Goal: Feedback & Contribution: Leave review/rating

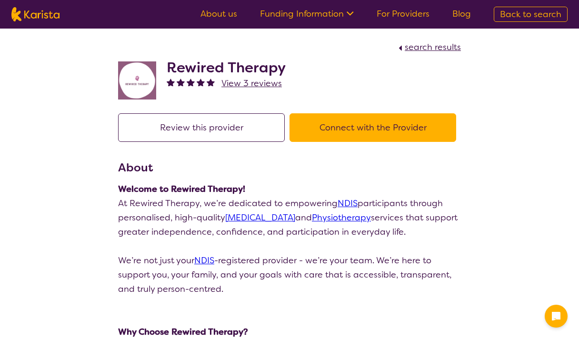
click at [241, 84] on span "View 3 reviews" at bounding box center [251, 83] width 60 height 11
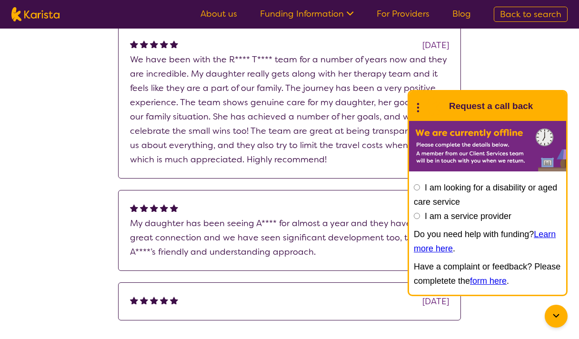
scroll to position [188, 0]
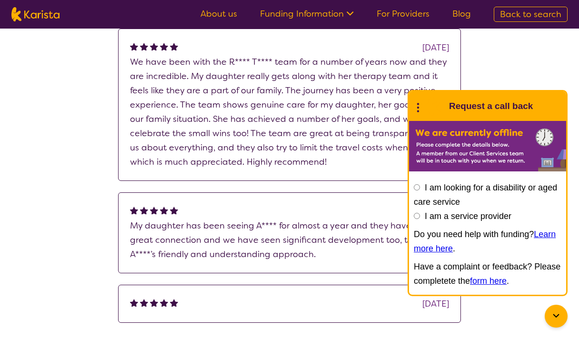
click at [260, 237] on p "My daughter has been seeing A**** for almost a year and they have built a great…" at bounding box center [289, 239] width 319 height 43
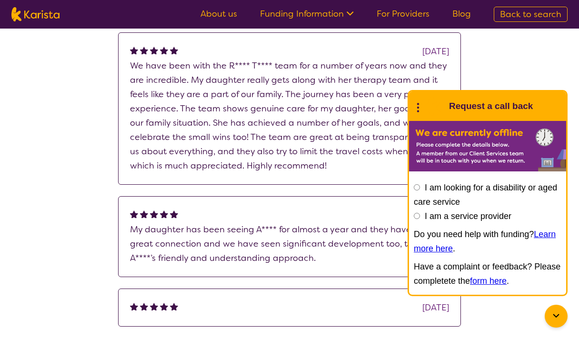
scroll to position [187, 0]
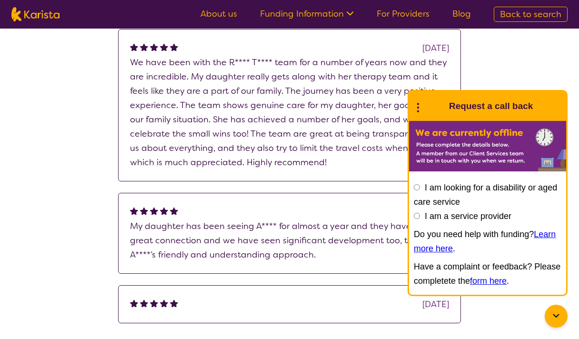
click at [555, 315] on icon at bounding box center [555, 315] width 11 height 11
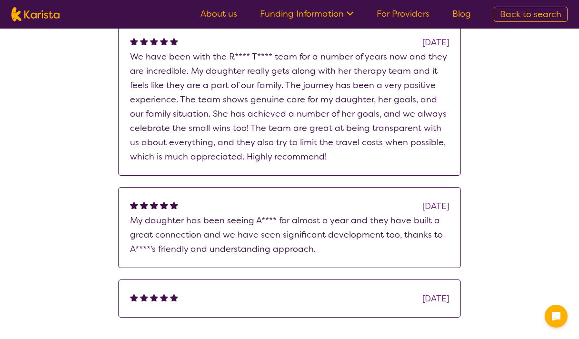
scroll to position [0, 0]
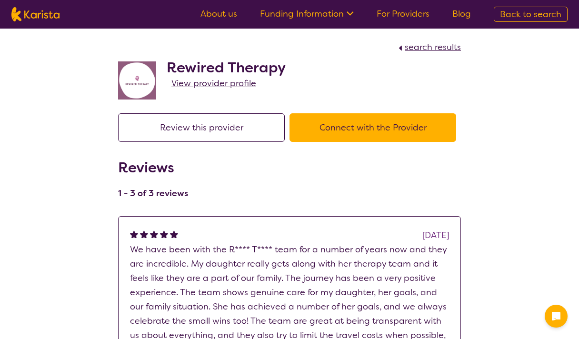
click at [209, 136] on button "Review this provider" at bounding box center [201, 127] width 167 height 29
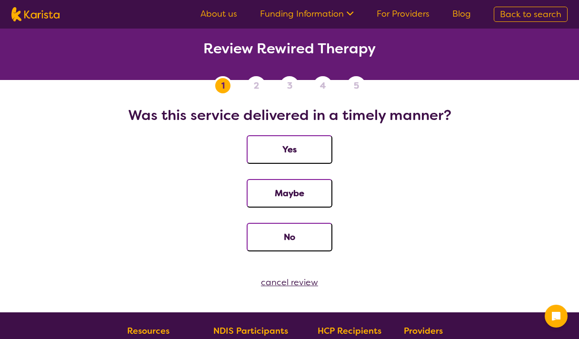
click at [288, 152] on button "Yes" at bounding box center [290, 149] width 86 height 29
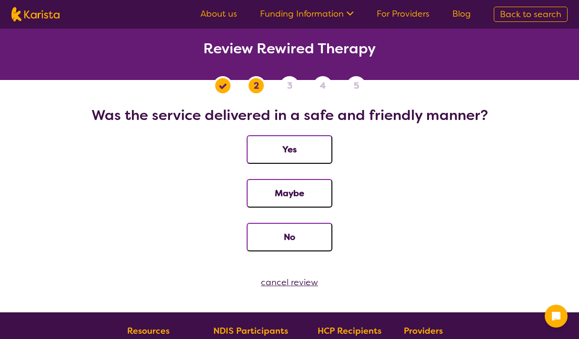
click at [308, 154] on button "Yes" at bounding box center [290, 149] width 86 height 29
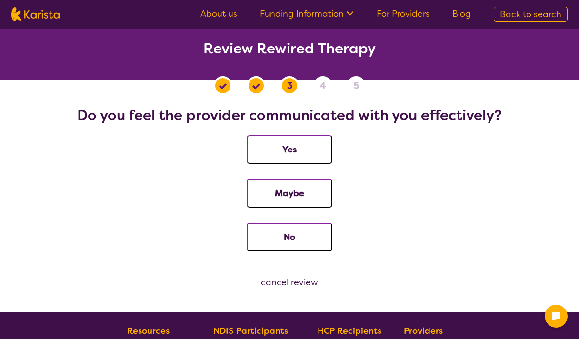
click at [306, 156] on button "Yes" at bounding box center [290, 149] width 86 height 29
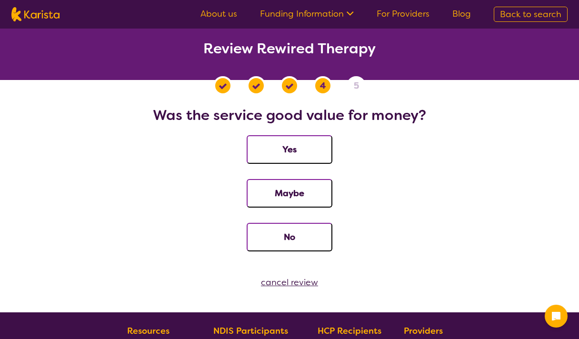
click at [305, 156] on button "Yes" at bounding box center [290, 149] width 86 height 29
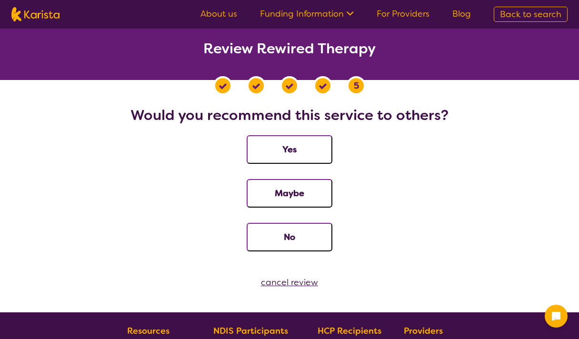
click at [302, 156] on button "Yes" at bounding box center [290, 149] width 86 height 29
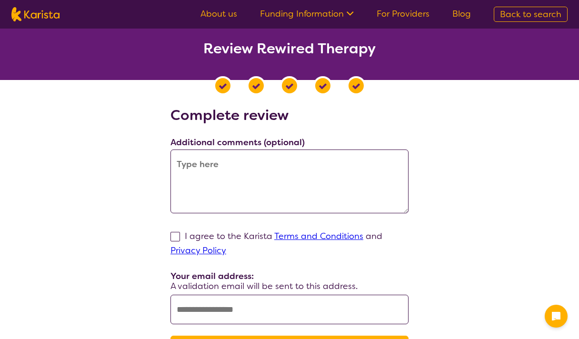
click at [286, 166] on textarea at bounding box center [289, 181] width 238 height 64
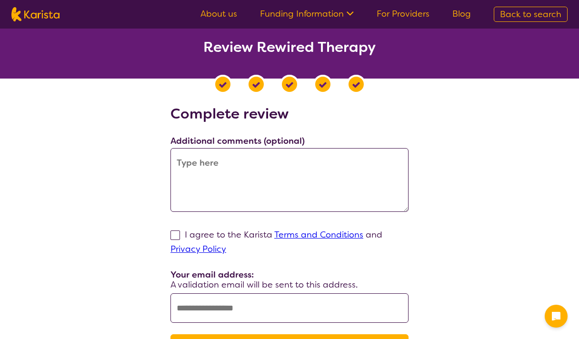
scroll to position [2, 0]
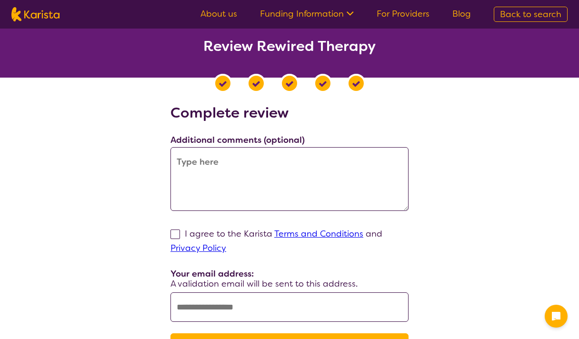
click at [177, 235] on span at bounding box center [175, 234] width 10 height 10
click at [226, 245] on input "I agree to the Karista Terms and Conditions and Privacy Policy" at bounding box center [229, 248] width 6 height 6
checkbox input "true"
click at [226, 188] on textarea at bounding box center [289, 179] width 238 height 64
type textarea "W"
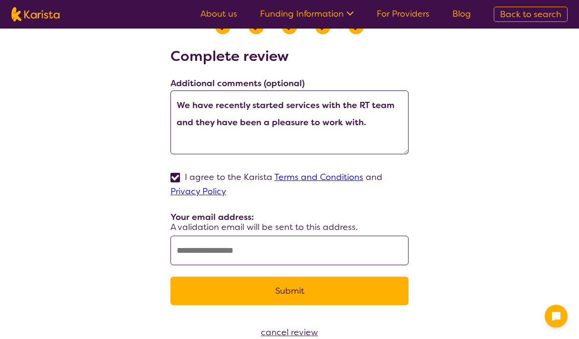
scroll to position [59, 0]
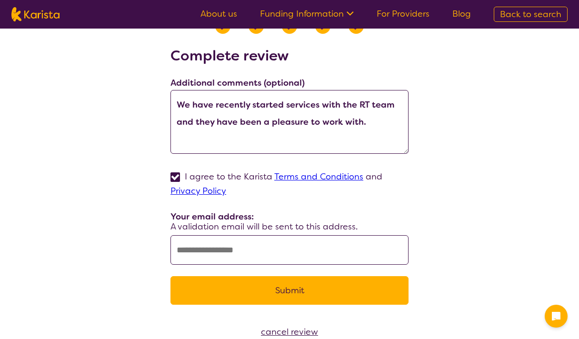
type textarea "We have recently started services with the RT team and they have been a pleasur…"
click at [229, 248] on input "text" at bounding box center [289, 250] width 238 height 30
type input "**********"
click at [382, 124] on textarea "We have recently started services with the RT team and they have been a pleasur…" at bounding box center [289, 122] width 238 height 64
click at [257, 252] on input "**********" at bounding box center [289, 250] width 238 height 30
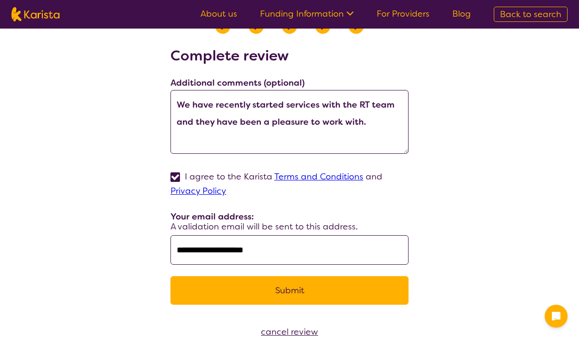
click at [257, 252] on input "**********" at bounding box center [289, 250] width 238 height 30
type input "**********"
click at [380, 122] on textarea "We have recently started services with the RT team and they have been a pleasur…" at bounding box center [289, 122] width 238 height 64
click at [332, 175] on link "Terms and Conditions" at bounding box center [318, 176] width 89 height 11
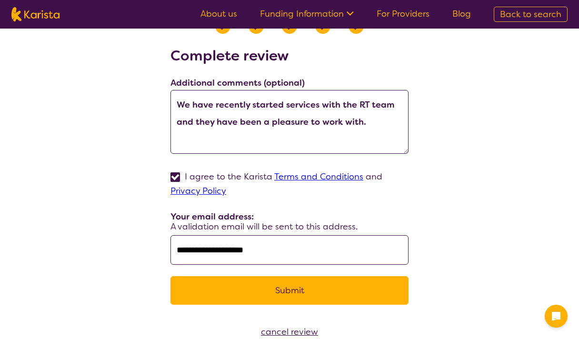
click at [370, 126] on textarea "We have recently started services with the RT team and they have been a pleasur…" at bounding box center [289, 122] width 238 height 64
type textarea "We have recently started services with the RT team and they have been a pleasur…"
click at [295, 251] on input "**********" at bounding box center [289, 250] width 238 height 30
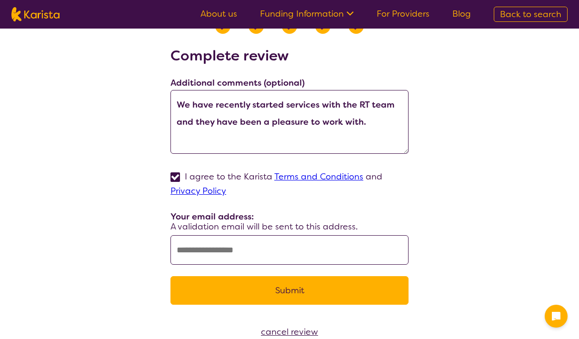
click at [379, 120] on textarea "We have recently started services with the RT team and they have been a pleasur…" at bounding box center [289, 122] width 238 height 64
click at [247, 246] on input "text" at bounding box center [289, 250] width 238 height 30
type input "**********"
click at [377, 119] on textarea "We have recently started services with the RT team and they have been a pleasur…" at bounding box center [289, 122] width 238 height 64
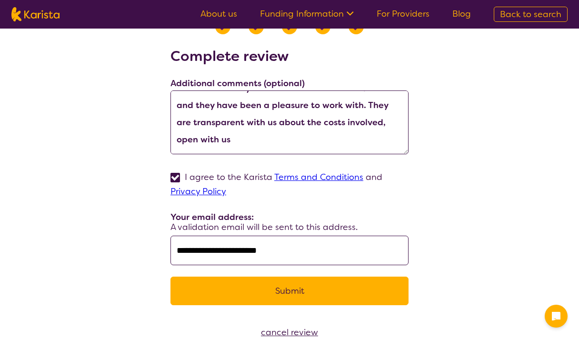
scroll to position [0, 0]
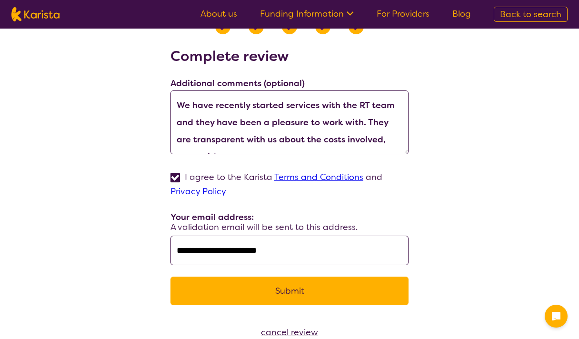
click at [364, 124] on textarea "We have recently started services with the RT team and they have been a pleasur…" at bounding box center [289, 122] width 238 height 64
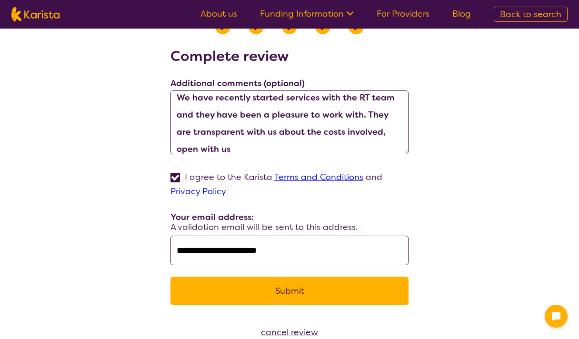
scroll to position [17, 0]
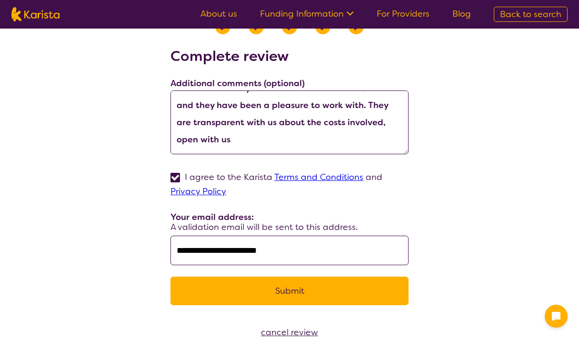
drag, startPoint x: 261, startPoint y: 123, endPoint x: 271, endPoint y: 139, distance: 19.4
click at [271, 139] on textarea "We have recently started services with the RT team and they have been a pleasur…" at bounding box center [289, 122] width 238 height 64
drag, startPoint x: 364, startPoint y: 121, endPoint x: 377, endPoint y: 151, distance: 32.4
click at [377, 151] on textarea "We have recently started services with the RT team and they have been a pleasur…" at bounding box center [289, 122] width 238 height 64
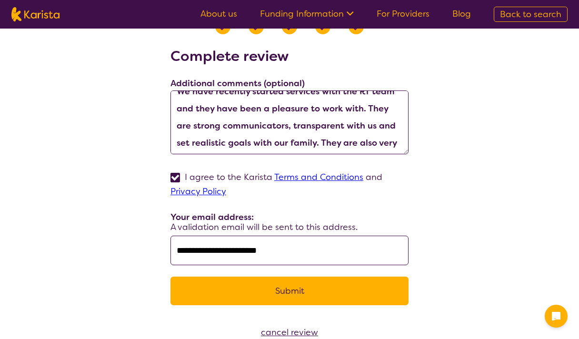
scroll to position [13, 0]
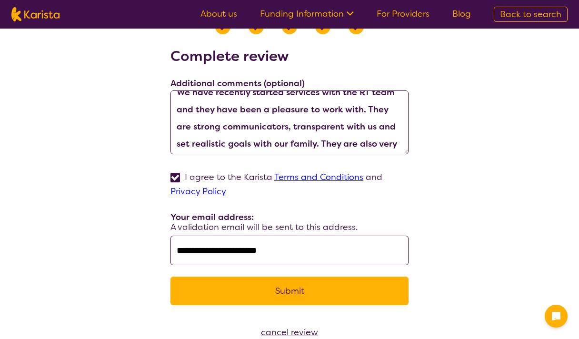
drag, startPoint x: 274, startPoint y: 127, endPoint x: 358, endPoint y: 120, distance: 84.5
click at [358, 120] on textarea "We have recently started services with the RT team and they have been a pleasur…" at bounding box center [289, 122] width 238 height 64
click at [305, 129] on textarea "We have recently started services with the RT team and they have been a pleasur…" at bounding box center [289, 122] width 238 height 64
drag, startPoint x: 354, startPoint y: 125, endPoint x: 328, endPoint y: 129, distance: 26.1
click at [328, 129] on textarea "We have recently started services with the RT team and they have been a pleasur…" at bounding box center [289, 122] width 238 height 64
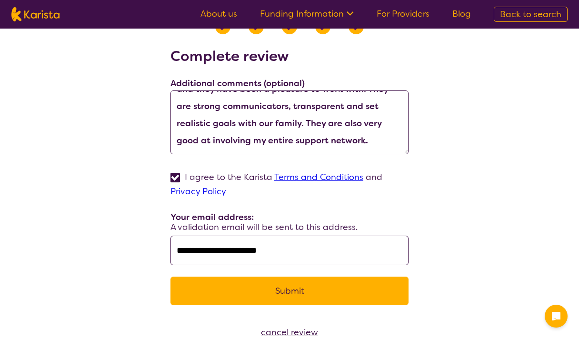
scroll to position [34, 0]
click at [352, 137] on textarea "We have recently started services with the RT team and they have been a pleasur…" at bounding box center [289, 122] width 238 height 64
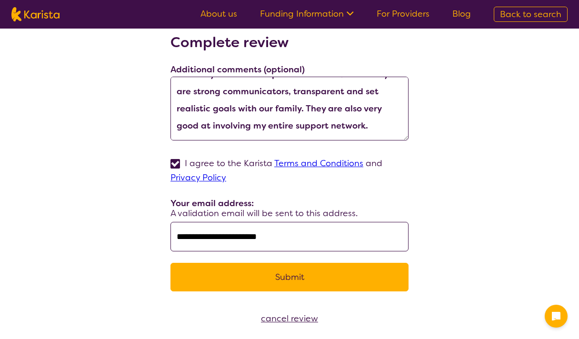
scroll to position [0, 0]
click at [371, 107] on textarea "We have recently started services with the RT team and they have been a pleasur…" at bounding box center [289, 109] width 238 height 64
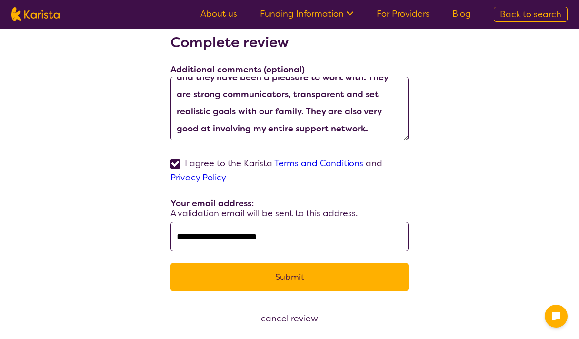
scroll to position [34, 0]
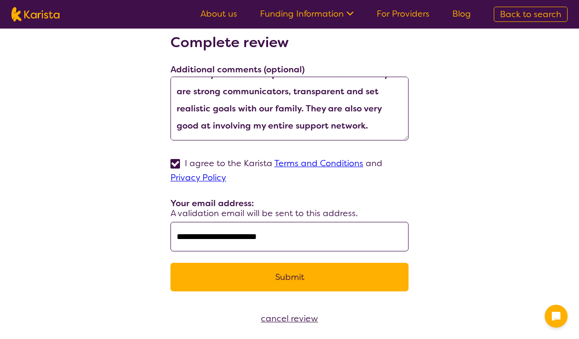
click at [362, 122] on textarea "We have recently started services with the RT team and they have been a pleasur…" at bounding box center [289, 109] width 238 height 64
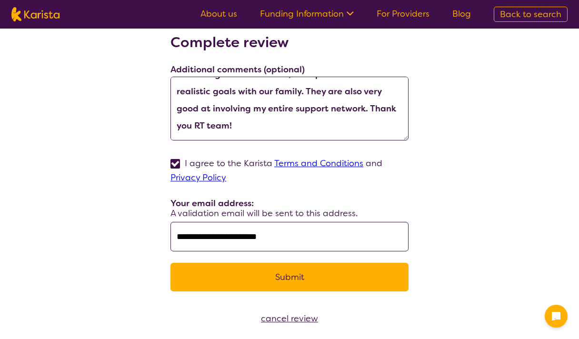
type textarea "We have recently started services with the RT team and they have been a pleasur…"
click at [288, 284] on button "Submit" at bounding box center [289, 277] width 238 height 29
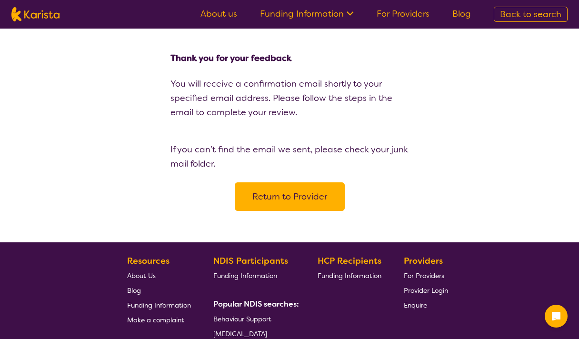
click at [294, 200] on button "Return to Provider" at bounding box center [290, 196] width 110 height 29
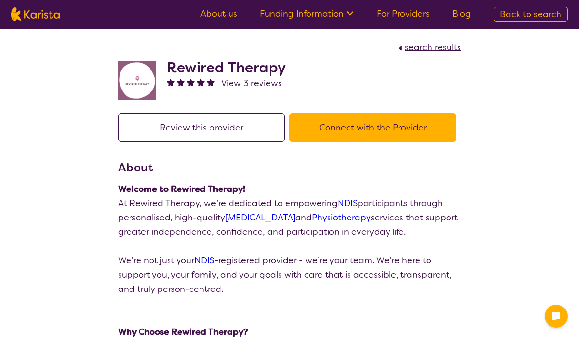
click at [249, 81] on span "View 3 reviews" at bounding box center [251, 83] width 60 height 11
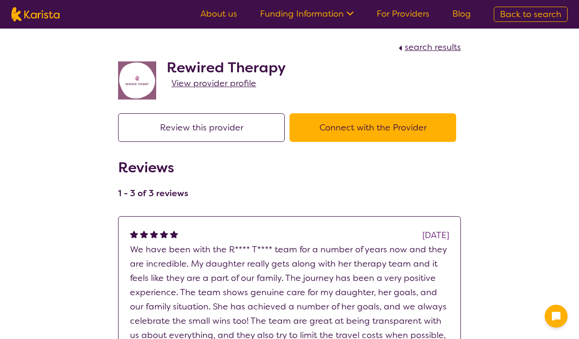
click at [216, 125] on button "Review this provider" at bounding box center [201, 127] width 167 height 29
click at [32, 16] on img at bounding box center [35, 14] width 48 height 14
select select "[MEDICAL_DATA]"
select select "EC"
select select "NDIS"
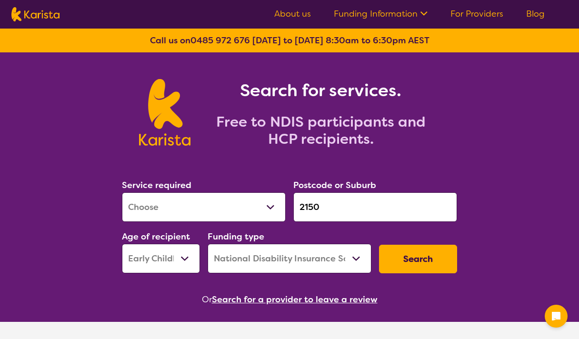
click at [485, 13] on link "For Providers" at bounding box center [476, 13] width 53 height 11
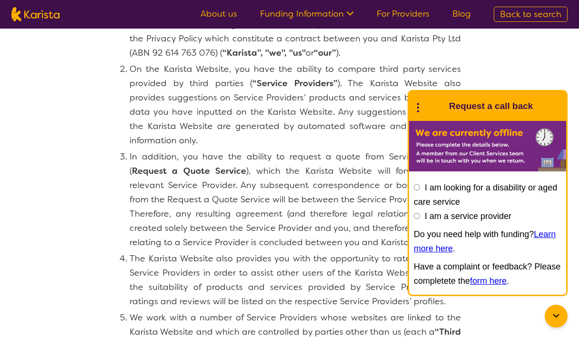
scroll to position [109, 0]
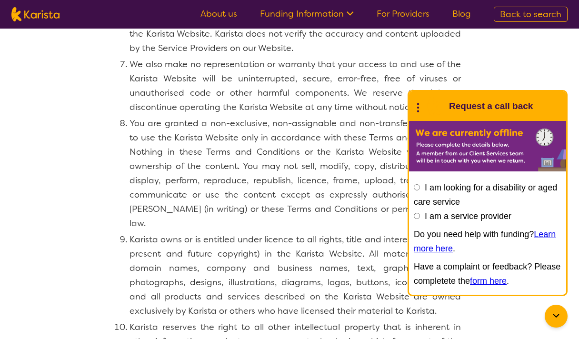
scroll to position [577, 0]
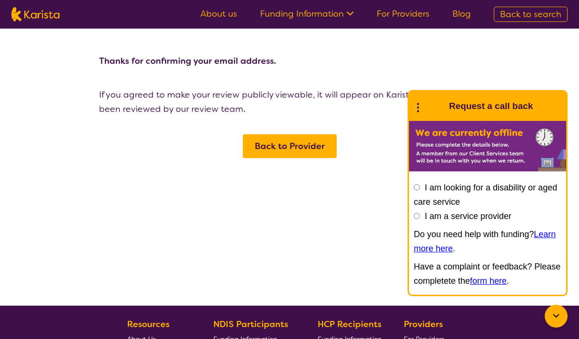
click at [319, 150] on span "Back to Provider" at bounding box center [290, 145] width 70 height 11
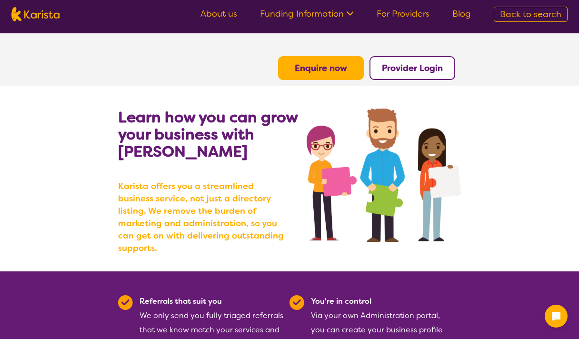
click at [415, 76] on button "Provider Login" at bounding box center [412, 68] width 86 height 24
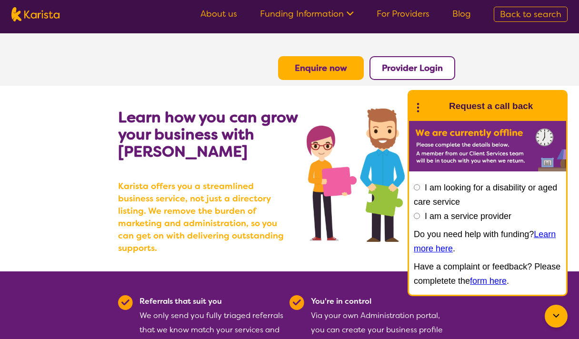
click at [418, 67] on b "Provider Login" at bounding box center [412, 67] width 61 height 11
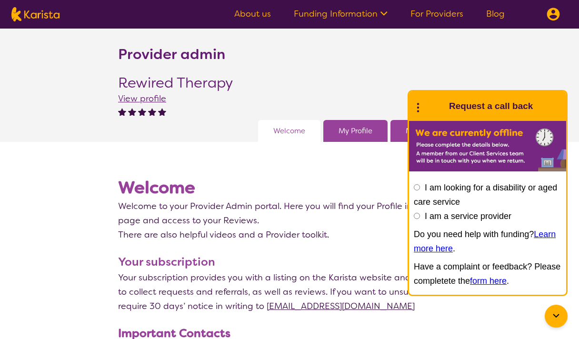
click at [393, 135] on div "My Reviews" at bounding box center [425, 131] width 70 height 22
click at [400, 135] on div "My Reviews" at bounding box center [425, 131] width 70 height 22
click at [555, 313] on icon at bounding box center [555, 315] width 11 height 11
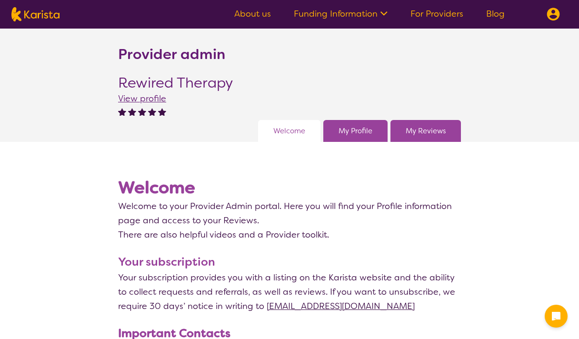
click at [437, 130] on link "My Reviews" at bounding box center [426, 131] width 40 height 14
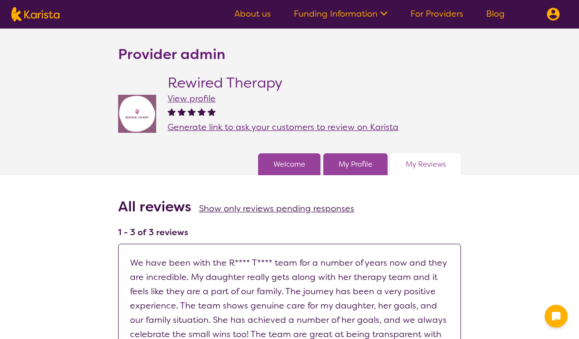
click at [318, 127] on span "Generate link to ask your customers to review on Karista" at bounding box center [283, 126] width 231 height 11
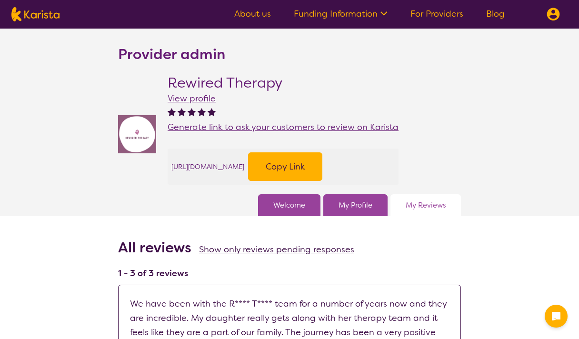
click at [322, 164] on button "Copy Link" at bounding box center [285, 166] width 74 height 29
click at [41, 16] on img at bounding box center [35, 14] width 48 height 14
select select "EC"
select select "NDIS"
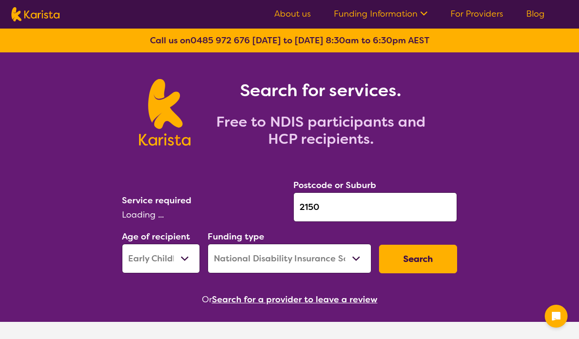
select select "[MEDICAL_DATA]"
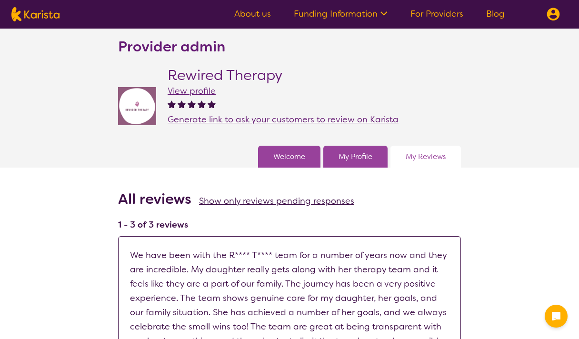
scroll to position [8, 0]
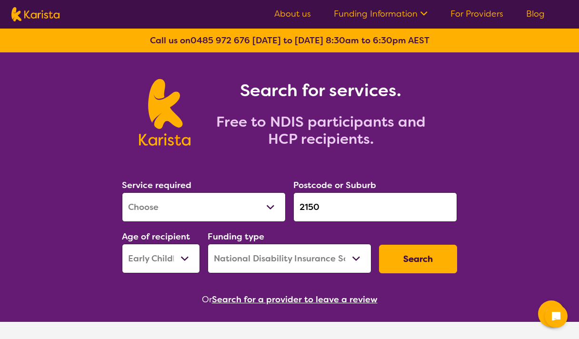
select select "[MEDICAL_DATA]"
select select "EC"
select select "NDIS"
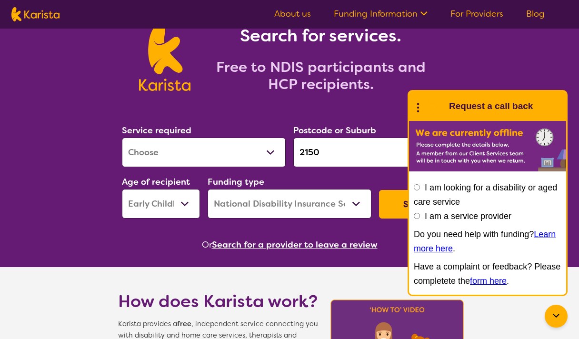
click at [396, 204] on button "Search" at bounding box center [418, 204] width 78 height 29
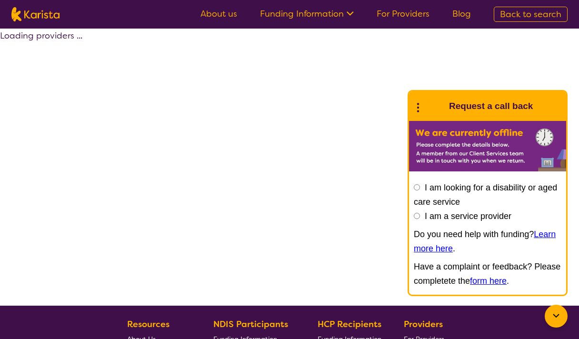
select select "by_score"
